Goal: Obtain resource: Download file/media

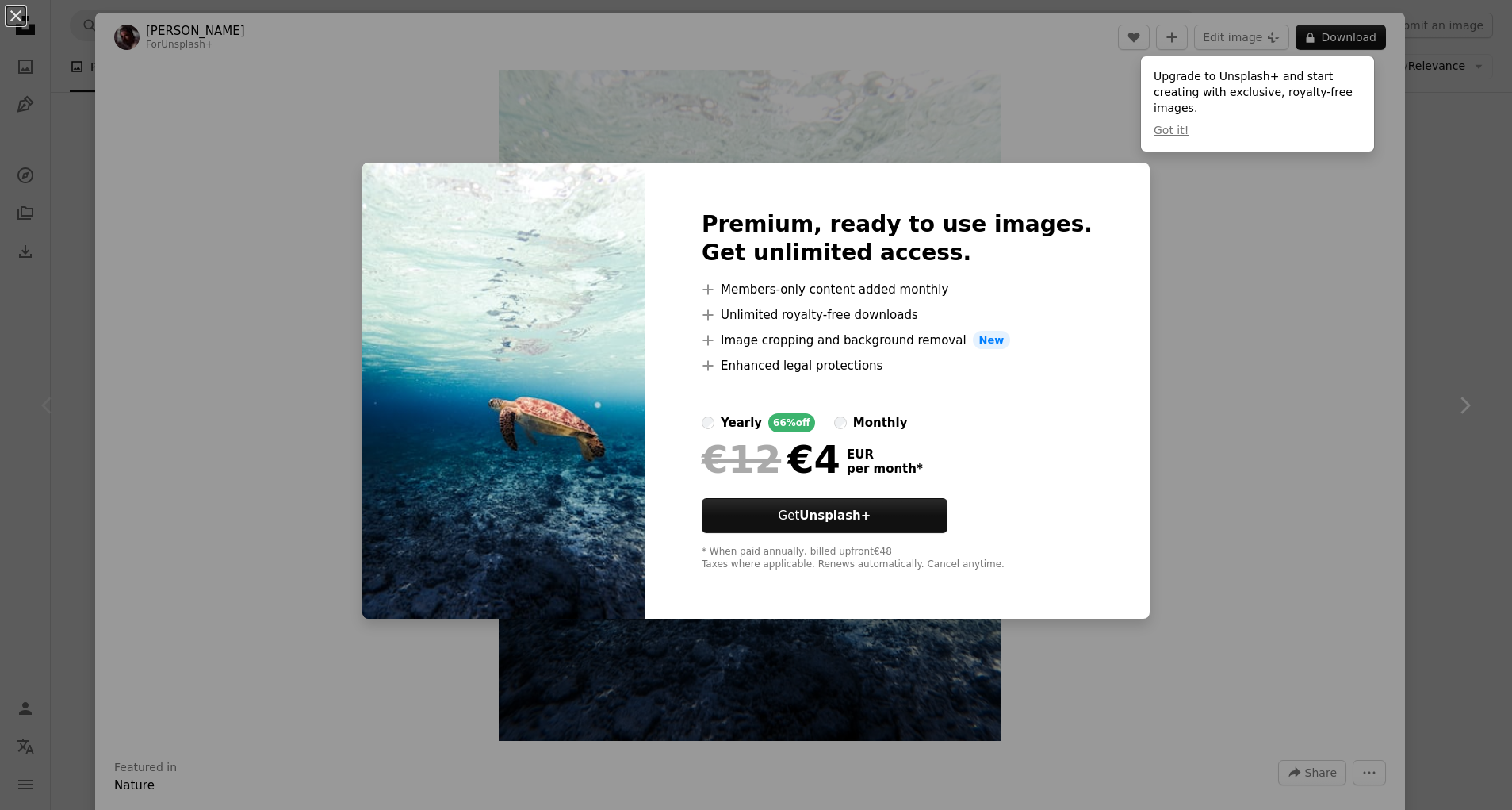
click at [1225, 271] on div "An X shape Premium, ready to use images. Get unlimited access. A plus sign Memb…" at bounding box center [756, 405] width 1512 height 810
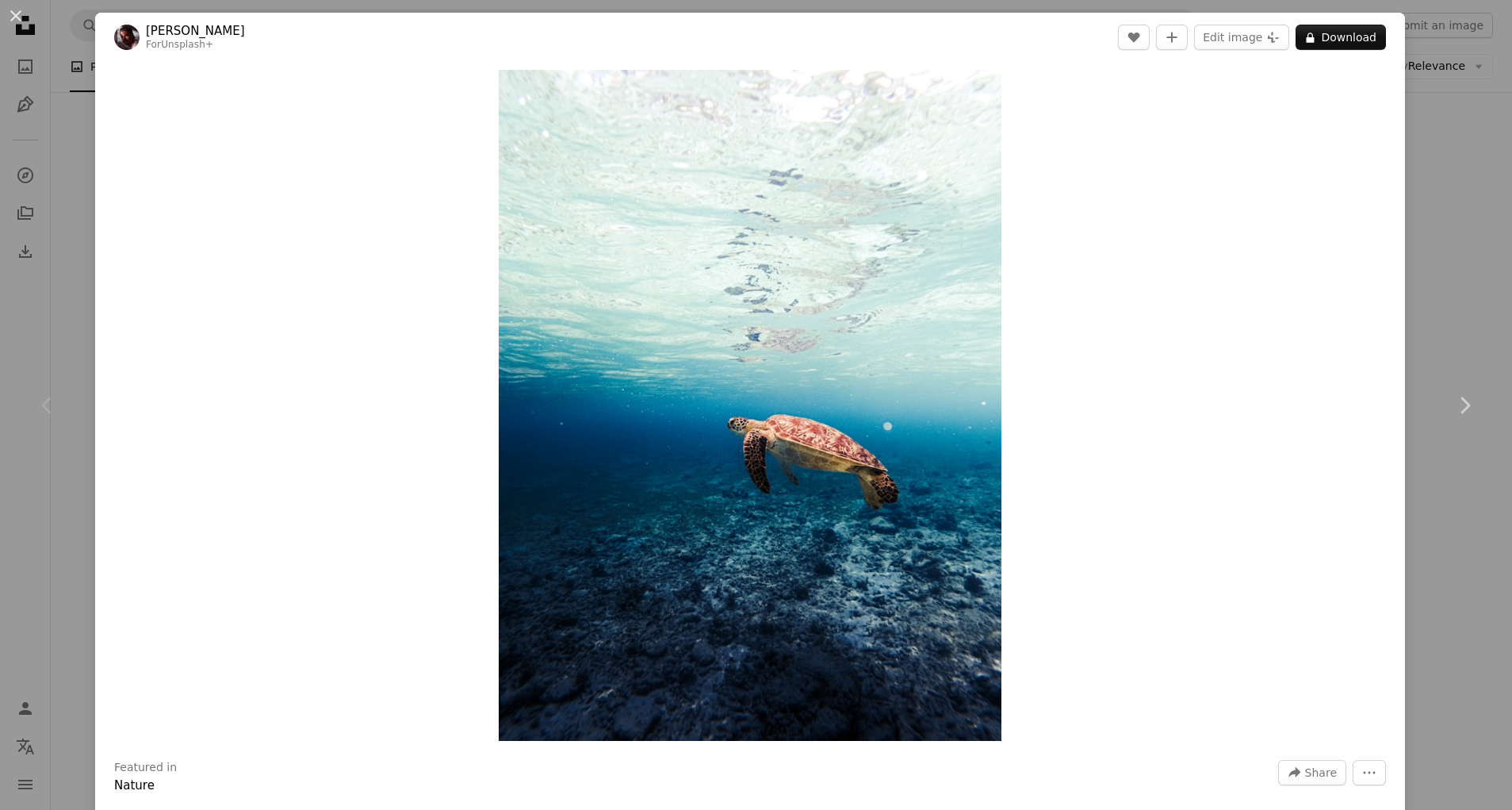
click at [1447, 189] on div "An X shape Chevron left Chevron right [PERSON_NAME] For Unsplash+ A heart A plu…" at bounding box center [756, 405] width 1512 height 810
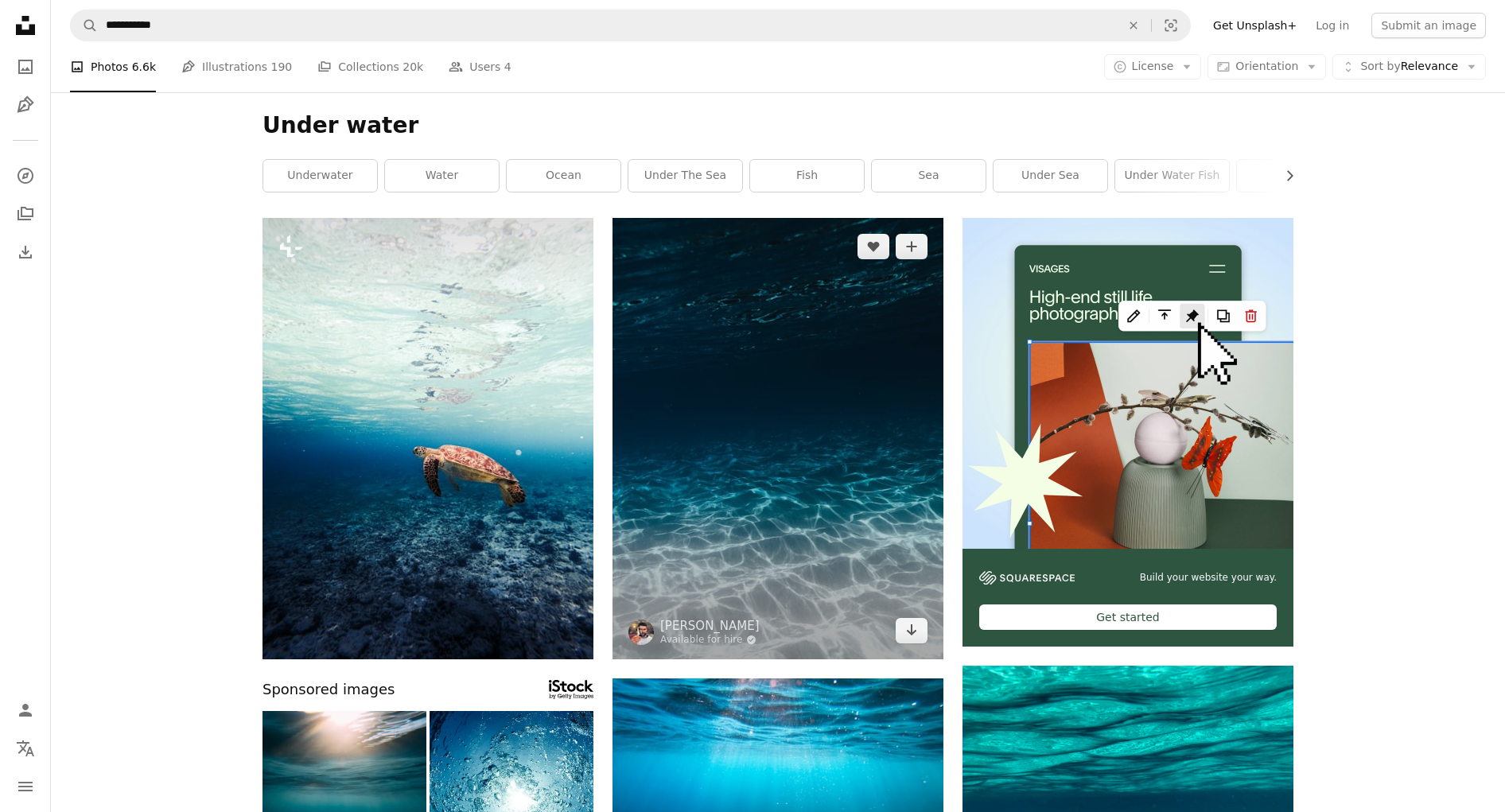
click at [816, 351] on img at bounding box center [778, 439] width 331 height 441
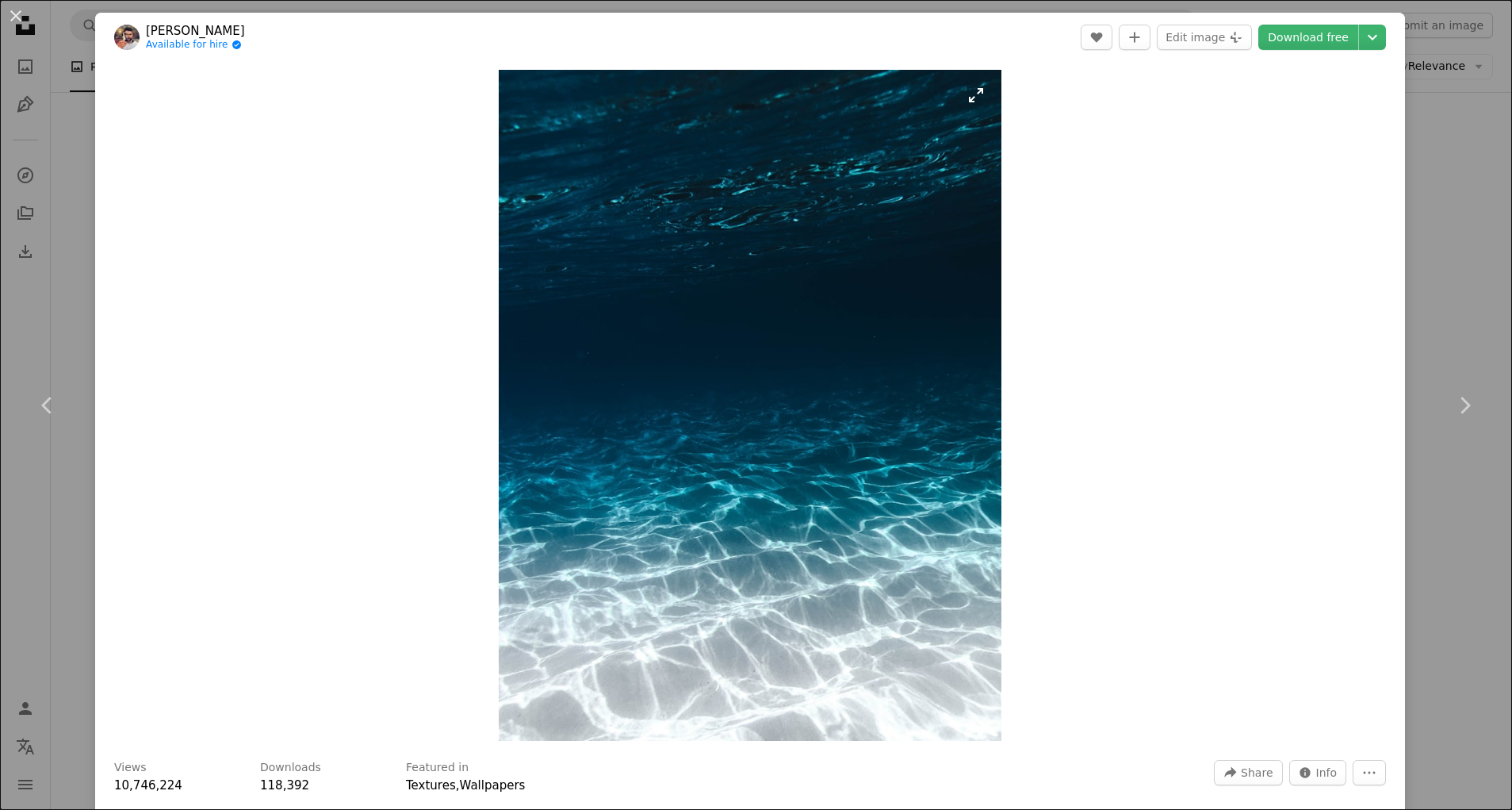
click at [822, 383] on img "Zoom in on this image" at bounding box center [750, 405] width 503 height 671
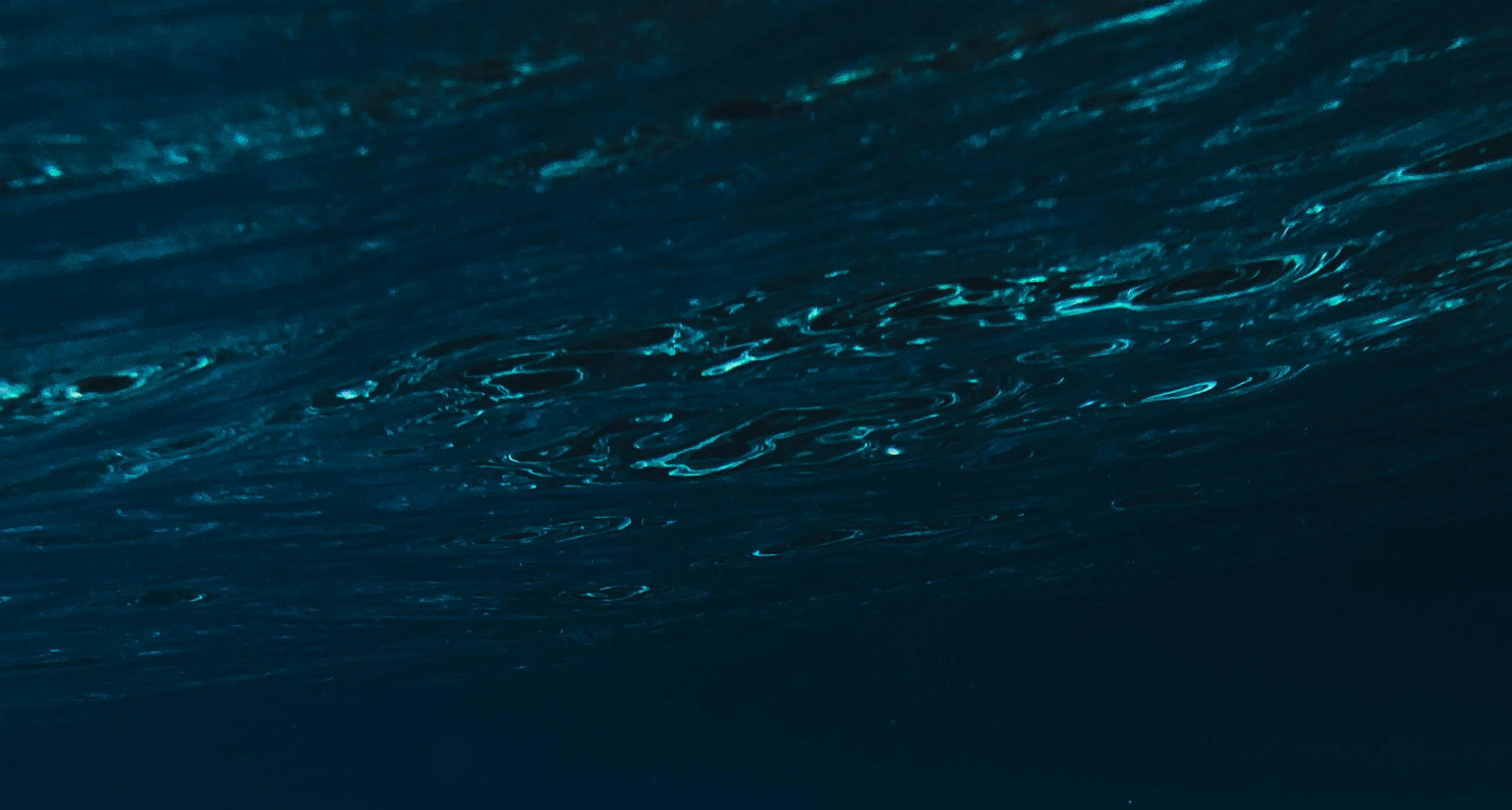
scroll to position [589, 0]
